Goal: Connect with others: Participate in discussion

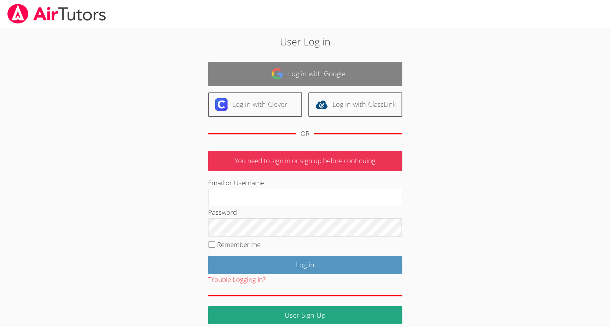
click at [283, 74] on link "Log in with Google" at bounding box center [305, 74] width 194 height 24
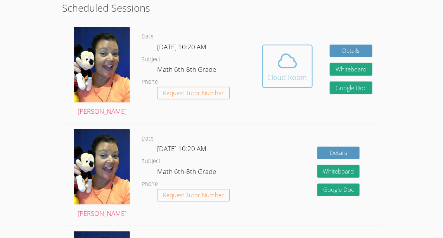
scroll to position [203, 0]
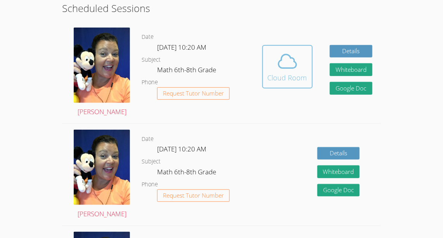
click at [289, 70] on icon at bounding box center [288, 61] width 22 height 22
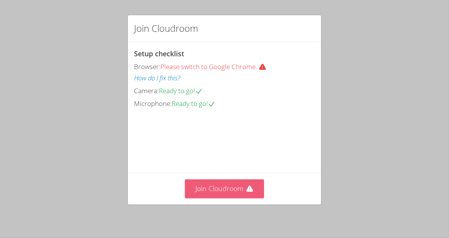
click at [194, 189] on button "Join Cloudroom" at bounding box center [225, 188] width 80 height 19
click at [229, 189] on button "Join Cloudroom" at bounding box center [225, 188] width 80 height 19
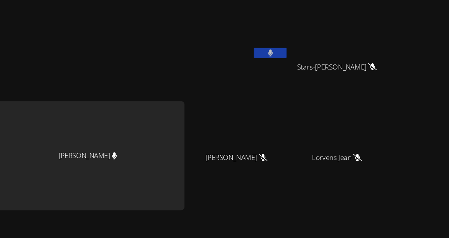
scroll to position [88, 0]
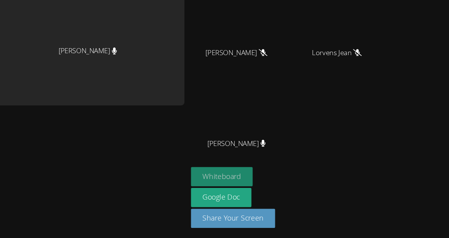
click at [215, 180] on button "Whiteboard" at bounding box center [222, 179] width 59 height 18
